Goal: Transaction & Acquisition: Purchase product/service

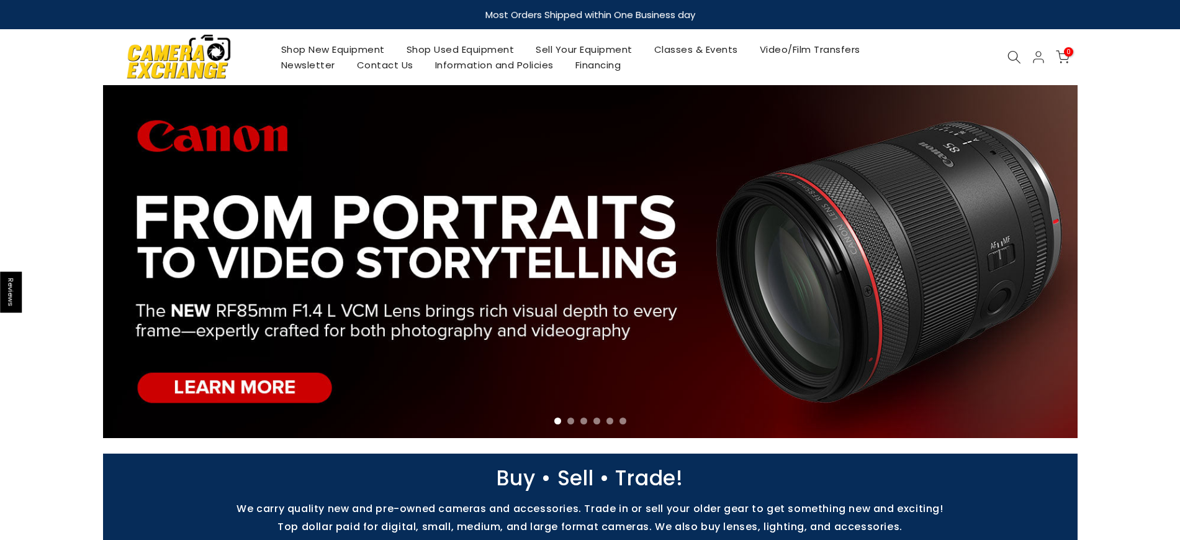
click at [453, 47] on link "Shop Used Equipment" at bounding box center [460, 50] width 130 height 16
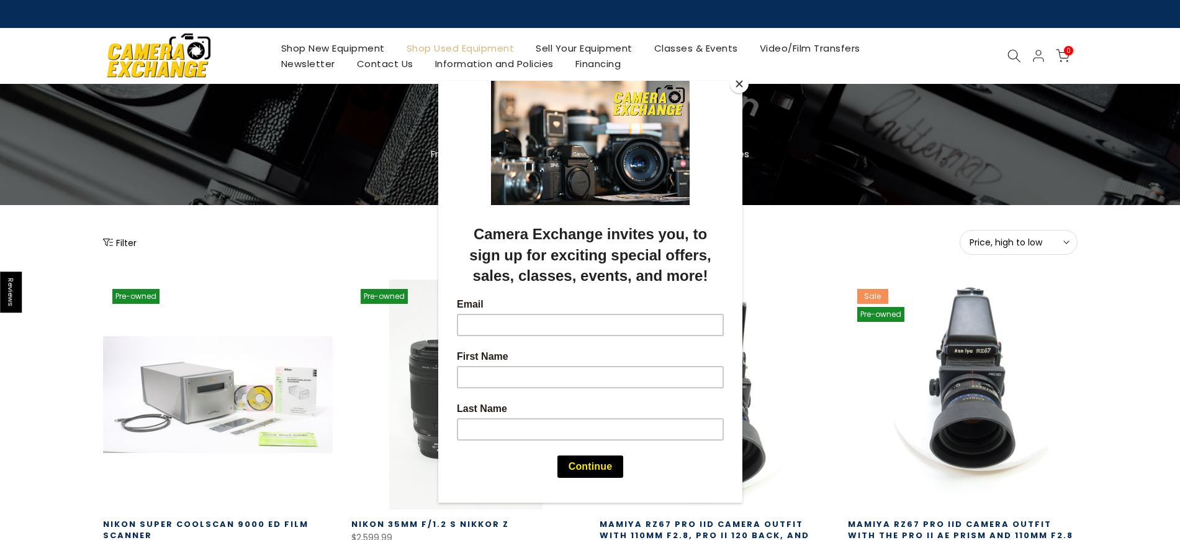
click at [737, 81] on button "Close" at bounding box center [739, 83] width 19 height 19
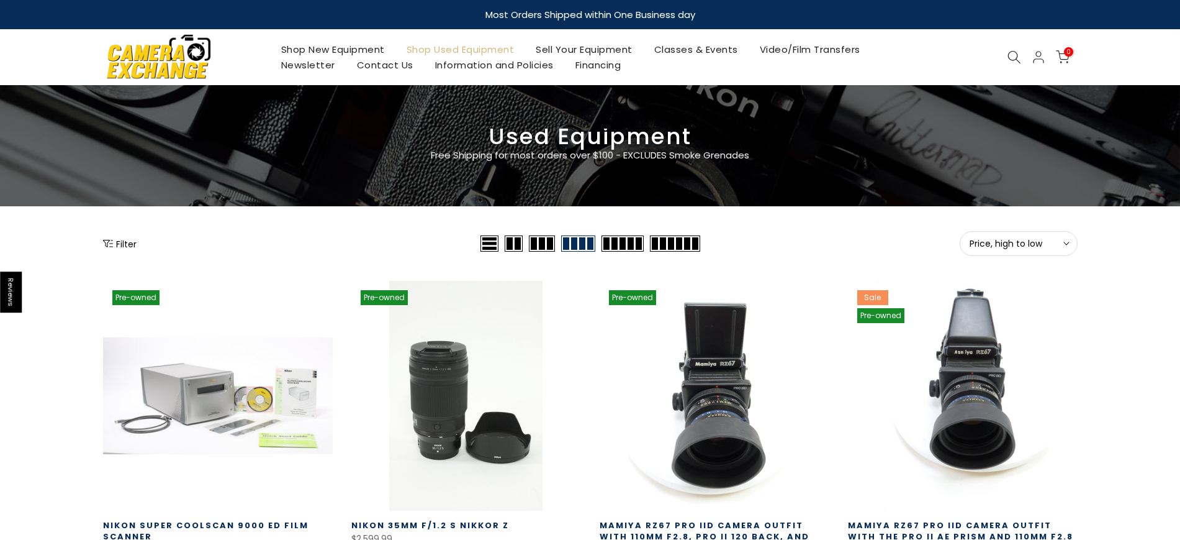
click at [1022, 239] on span "Price, high to low" at bounding box center [1019, 243] width 98 height 11
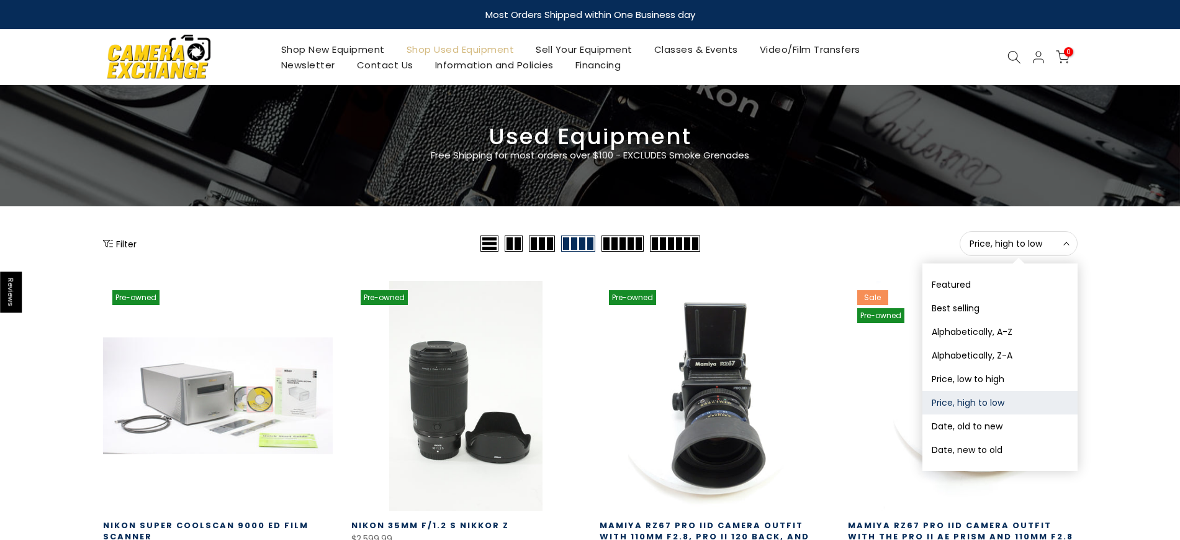
click at [1021, 375] on button "Price, low to high" at bounding box center [1000, 379] width 155 height 24
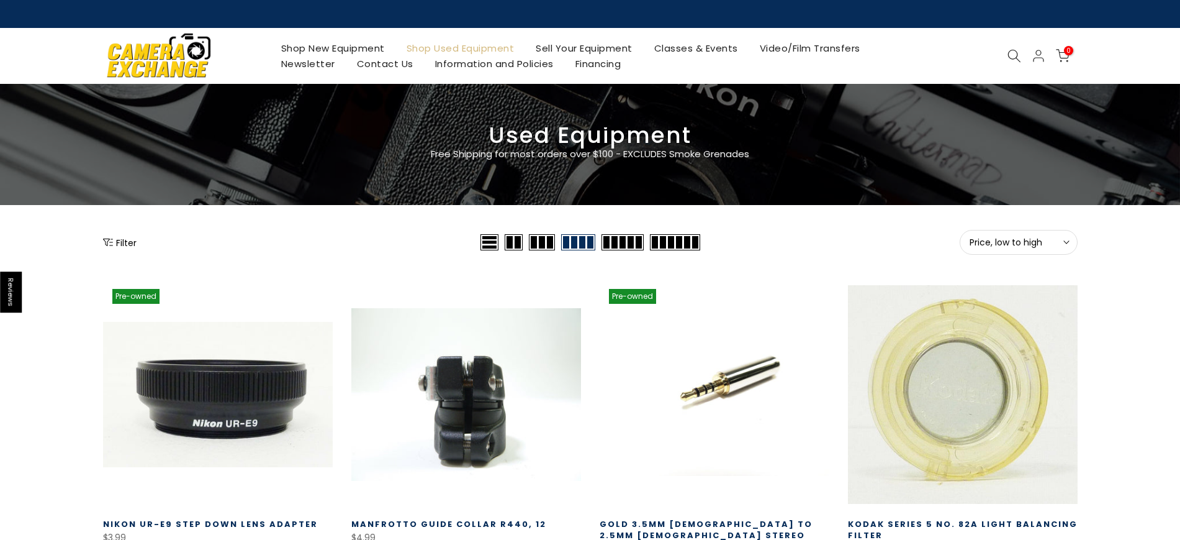
click at [119, 238] on button "Filter" at bounding box center [120, 242] width 34 height 12
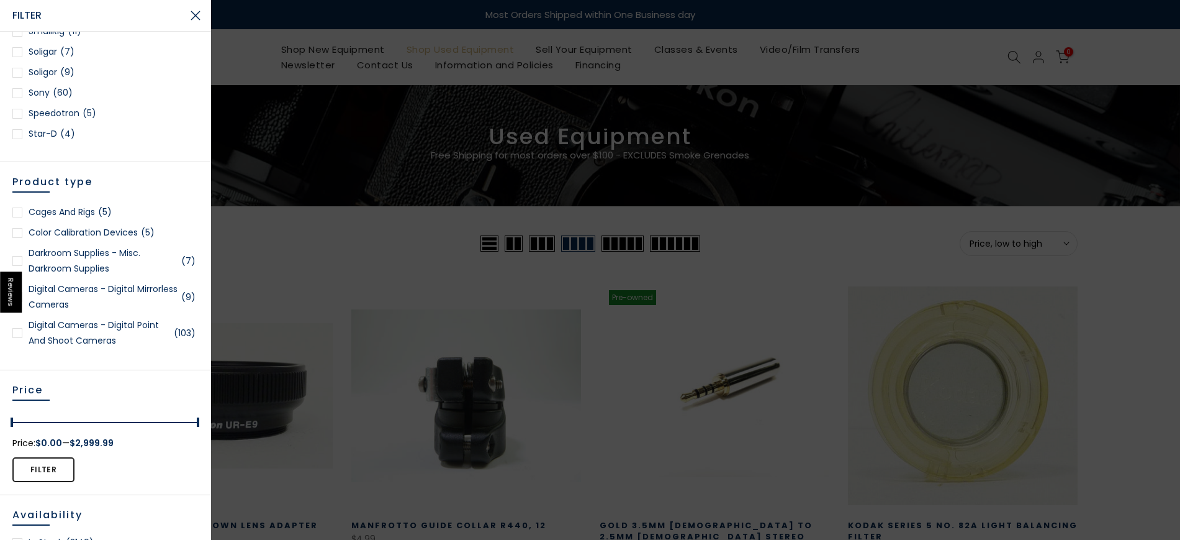
scroll to position [1552, 0]
click at [20, 66] on div at bounding box center [17, 68] width 10 height 10
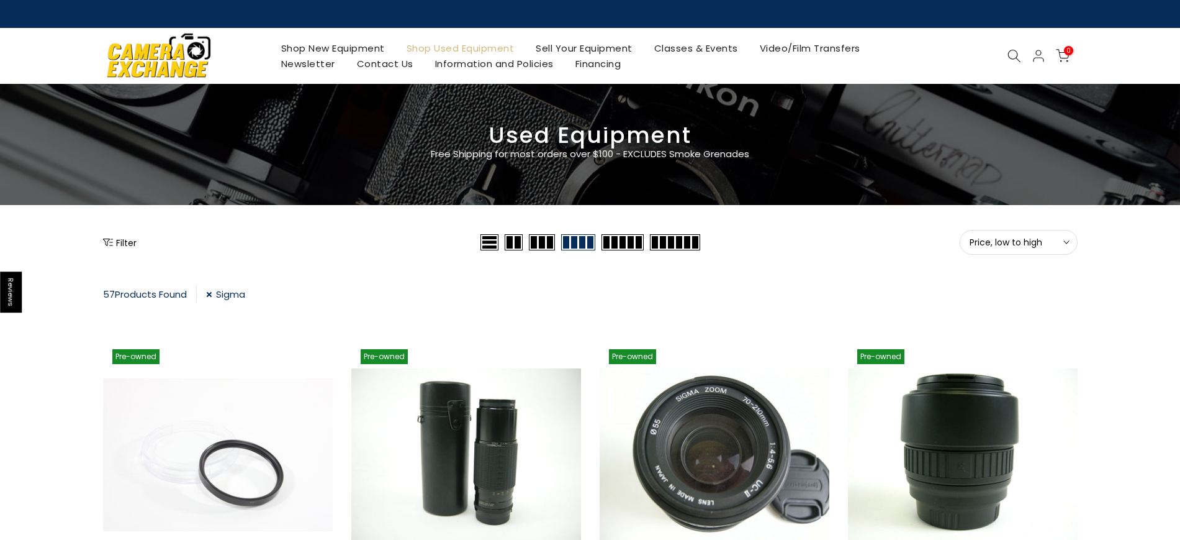
click at [119, 243] on button "Filter" at bounding box center [120, 242] width 34 height 12
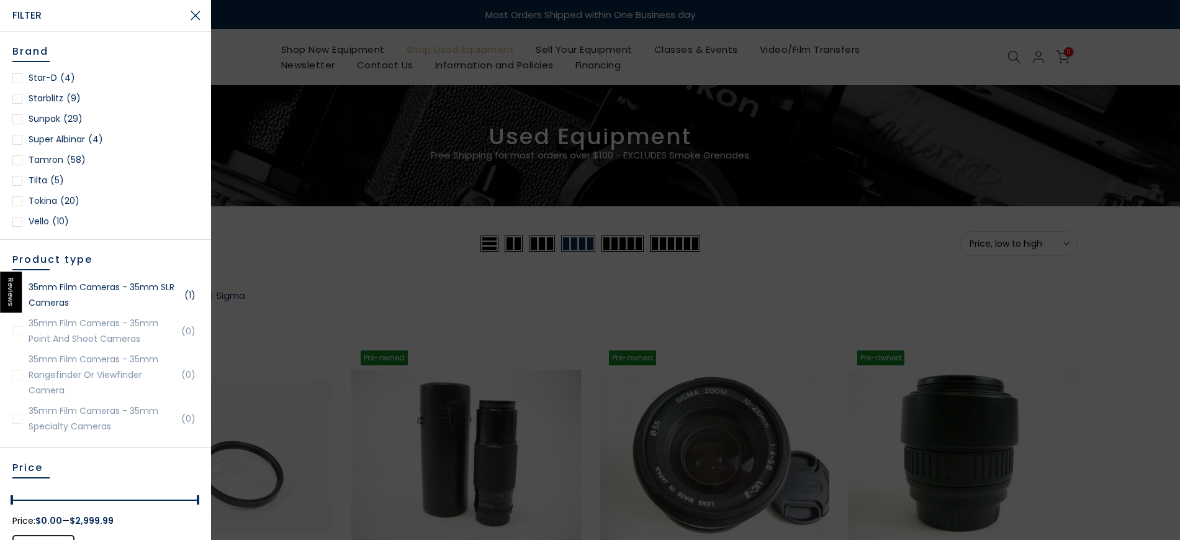
scroll to position [1738, 0]
click at [54, 181] on link "Tamron (58)" at bounding box center [105, 185] width 186 height 16
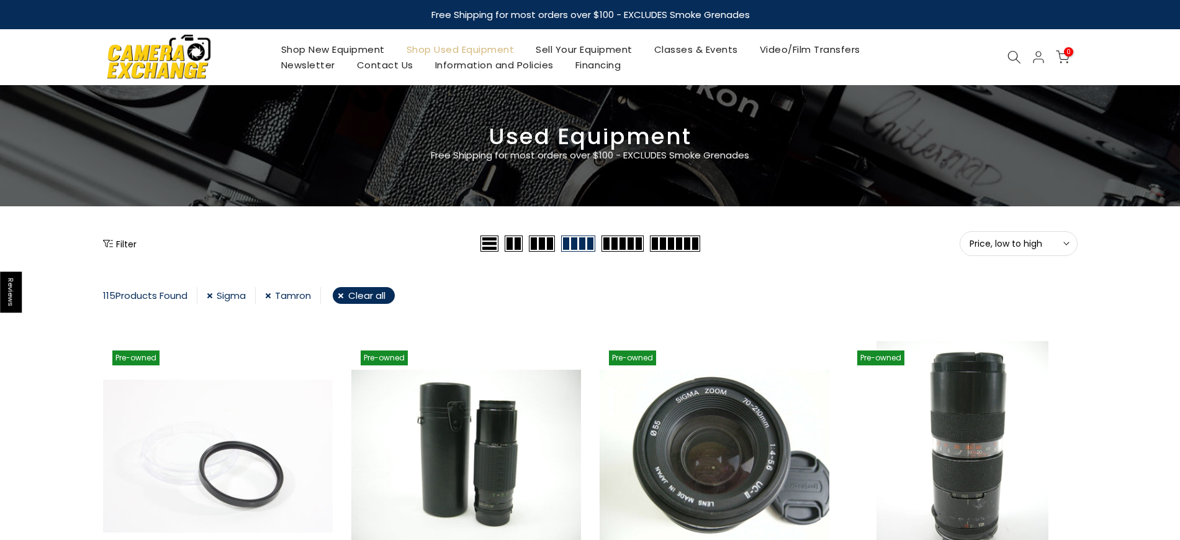
click at [127, 242] on button "Filter" at bounding box center [120, 243] width 34 height 12
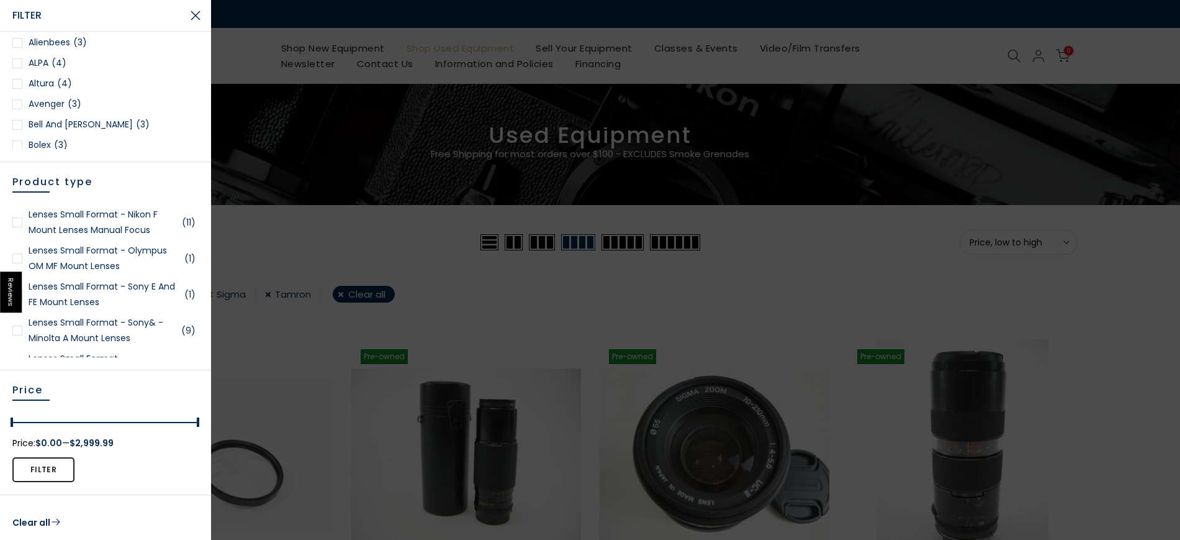
scroll to position [1862, 0]
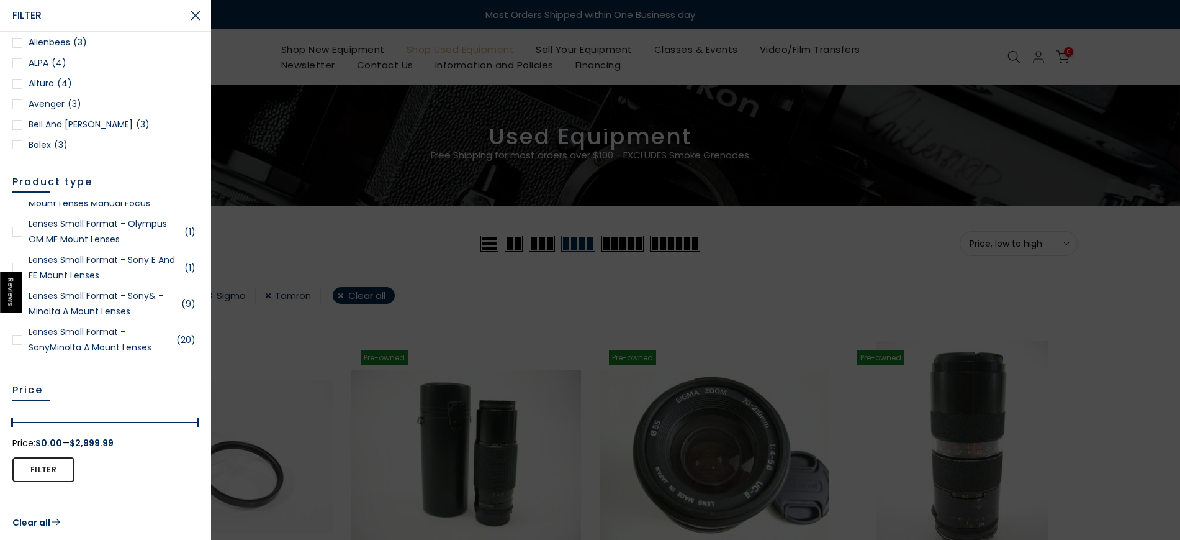
click at [138, 274] on link "Lenses Small Format - Sony E and FE Mount Lenses (1)" at bounding box center [105, 267] width 186 height 31
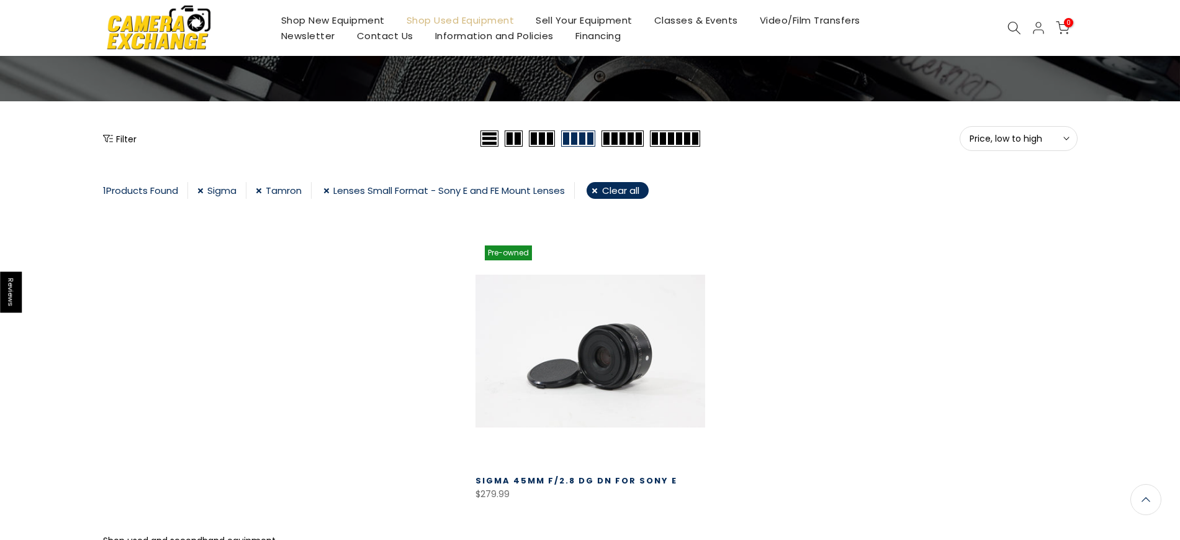
scroll to position [77, 0]
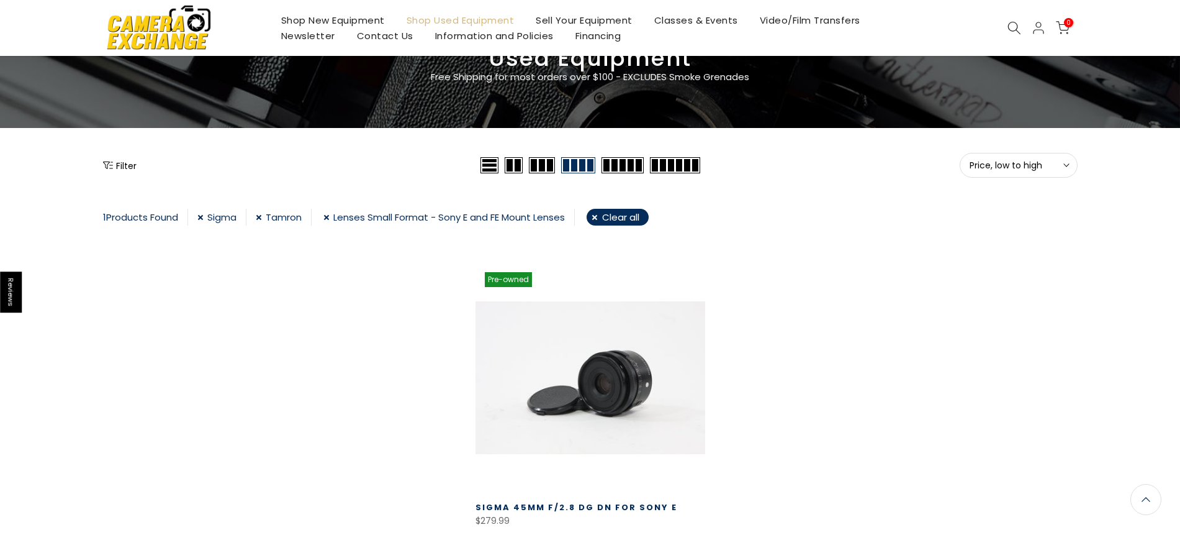
click at [629, 216] on link "Clear all" at bounding box center [618, 217] width 62 height 17
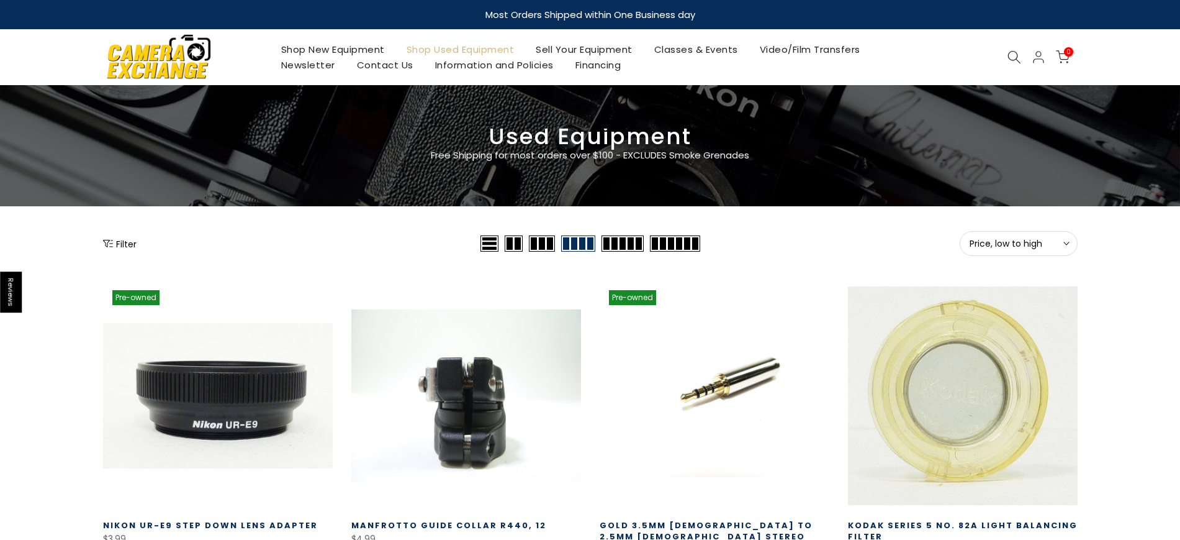
click at [130, 240] on button "Filter" at bounding box center [120, 243] width 34 height 12
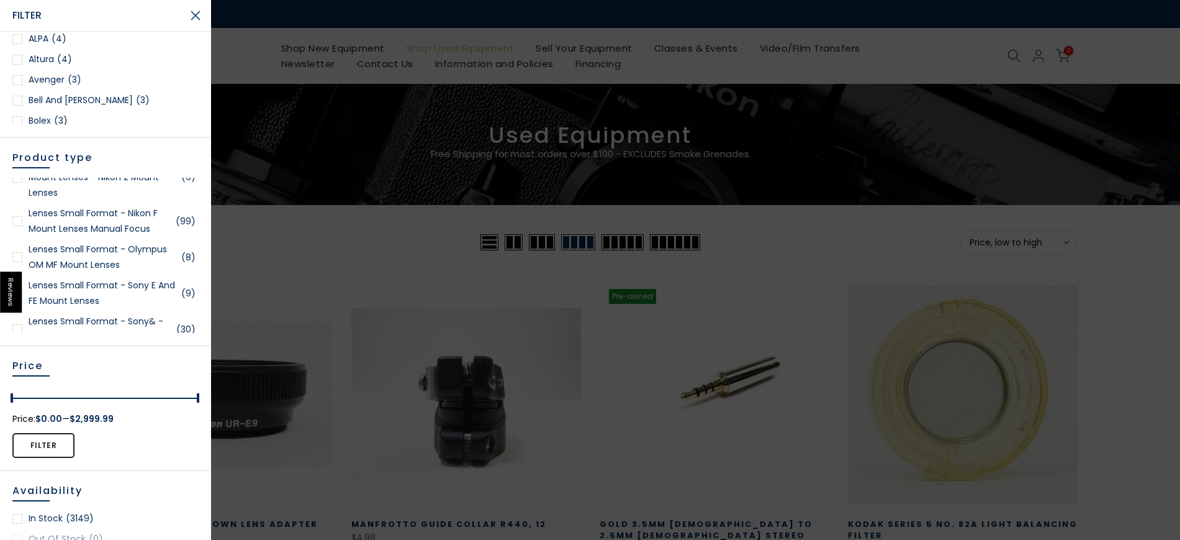
scroll to position [1862, 0]
click at [130, 266] on link "Lenses Small Format - Sony E and FE Mount Lenses (9)" at bounding box center [105, 258] width 186 height 31
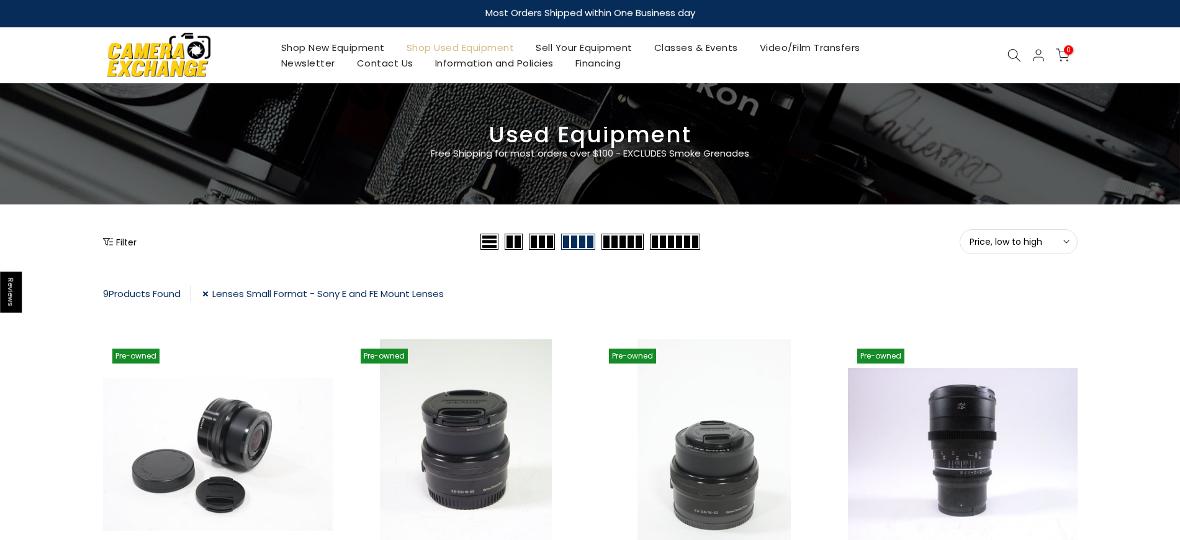
scroll to position [1, 0]
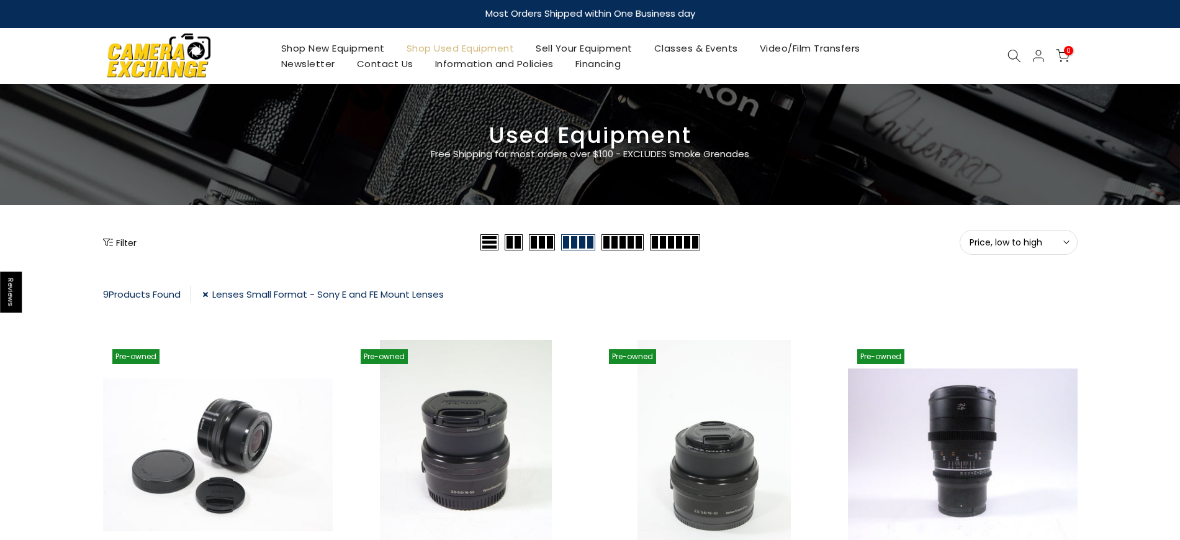
click at [1026, 240] on span "Price, low to high" at bounding box center [1019, 242] width 98 height 11
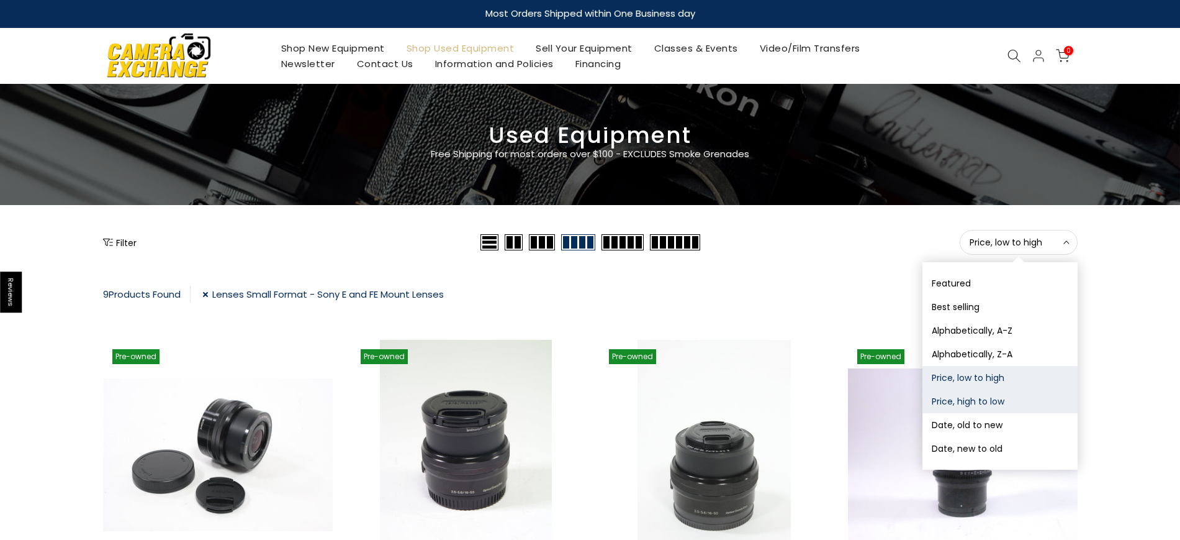
click at [1001, 399] on button "Price, high to low" at bounding box center [1000, 401] width 155 height 24
